Goal: Find specific page/section: Find specific page/section

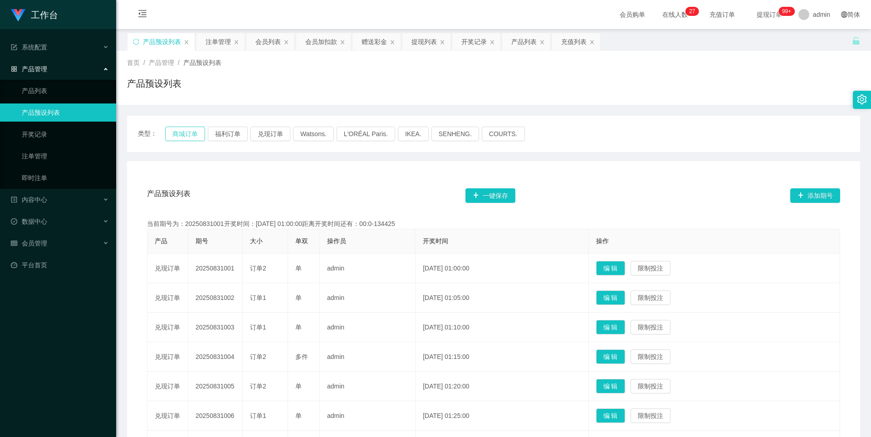
click at [190, 139] on button "商城订单" at bounding box center [185, 134] width 40 height 15
click at [229, 139] on button "福利订单" at bounding box center [228, 134] width 40 height 15
click at [184, 137] on button "商城订单" at bounding box center [185, 134] width 40 height 15
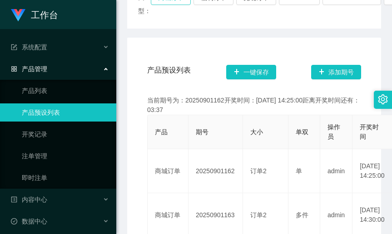
scroll to position [45, 0]
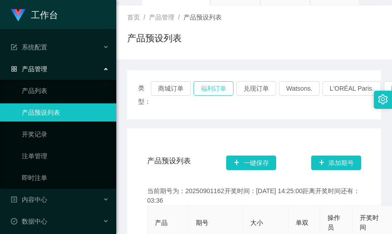
click at [208, 87] on button "福利订单" at bounding box center [213, 88] width 40 height 15
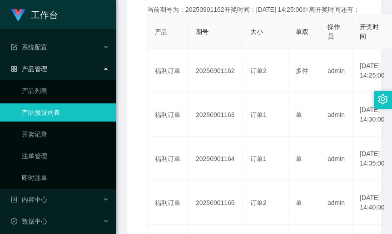
scroll to position [91, 0]
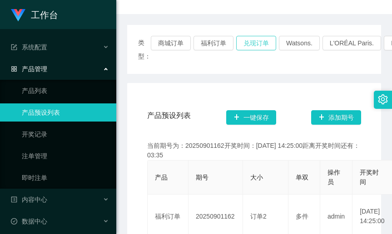
click at [254, 44] on button "兑现订单" at bounding box center [256, 43] width 40 height 15
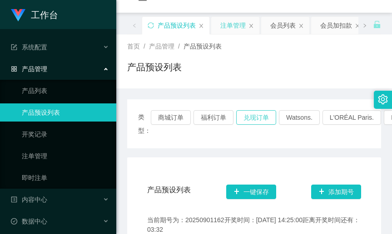
scroll to position [0, 0]
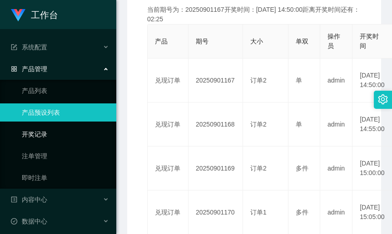
click at [41, 137] on link "开奖记录" at bounding box center [65, 134] width 87 height 18
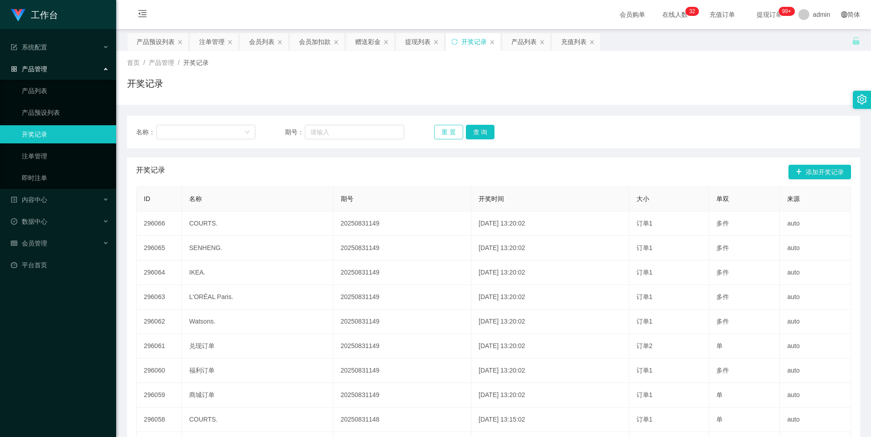
click at [457, 133] on button "重 置" at bounding box center [448, 132] width 29 height 15
click at [481, 130] on button "查 询" at bounding box center [480, 132] width 29 height 15
click at [481, 139] on button "查 询" at bounding box center [480, 132] width 29 height 15
click at [525, 48] on div "产品列表" at bounding box center [523, 41] width 25 height 17
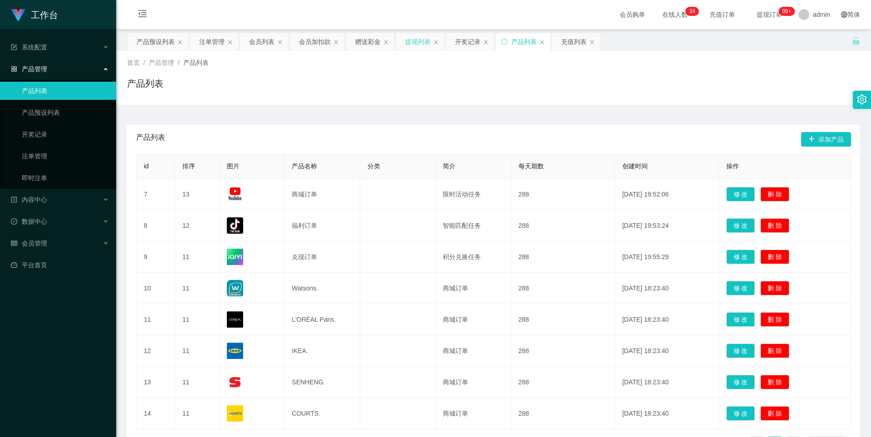
click at [423, 47] on div "提现列表" at bounding box center [417, 41] width 25 height 17
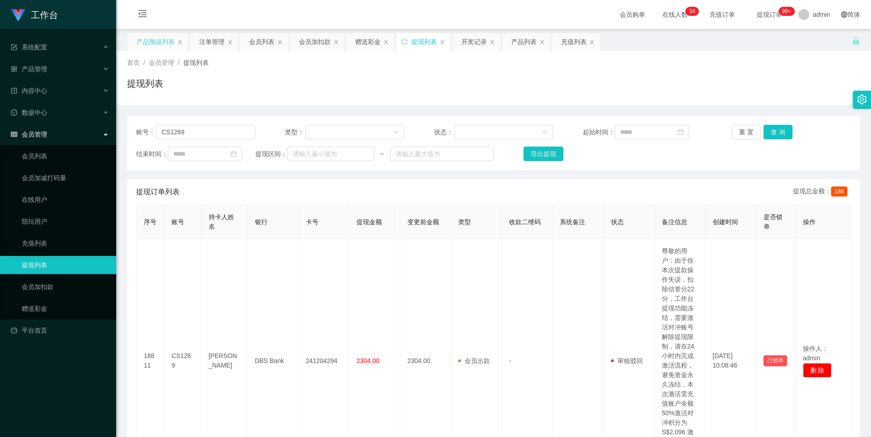
click at [162, 46] on div "产品预设列表" at bounding box center [156, 41] width 38 height 17
